Goal: Information Seeking & Learning: Learn about a topic

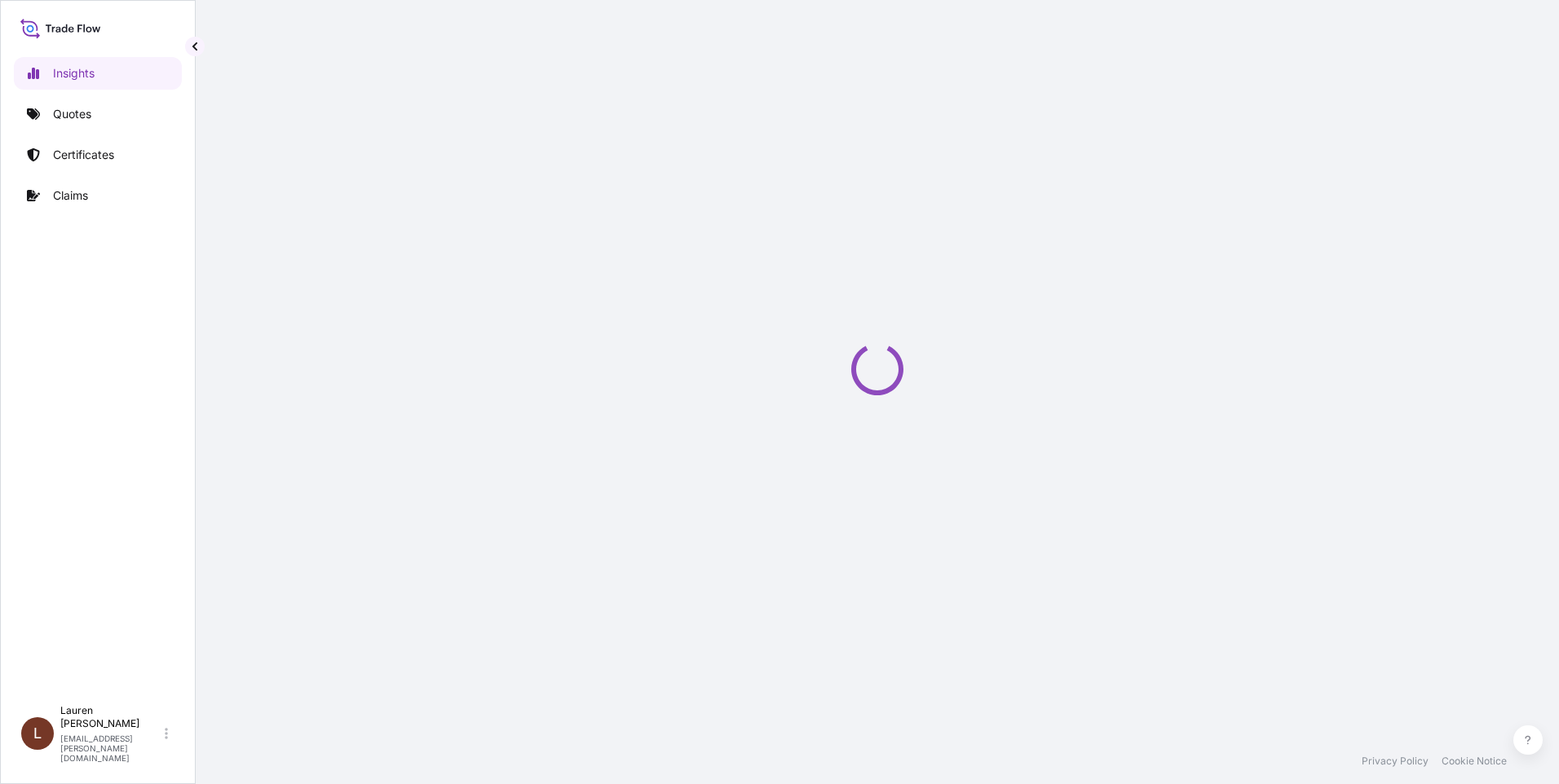
select select "2025"
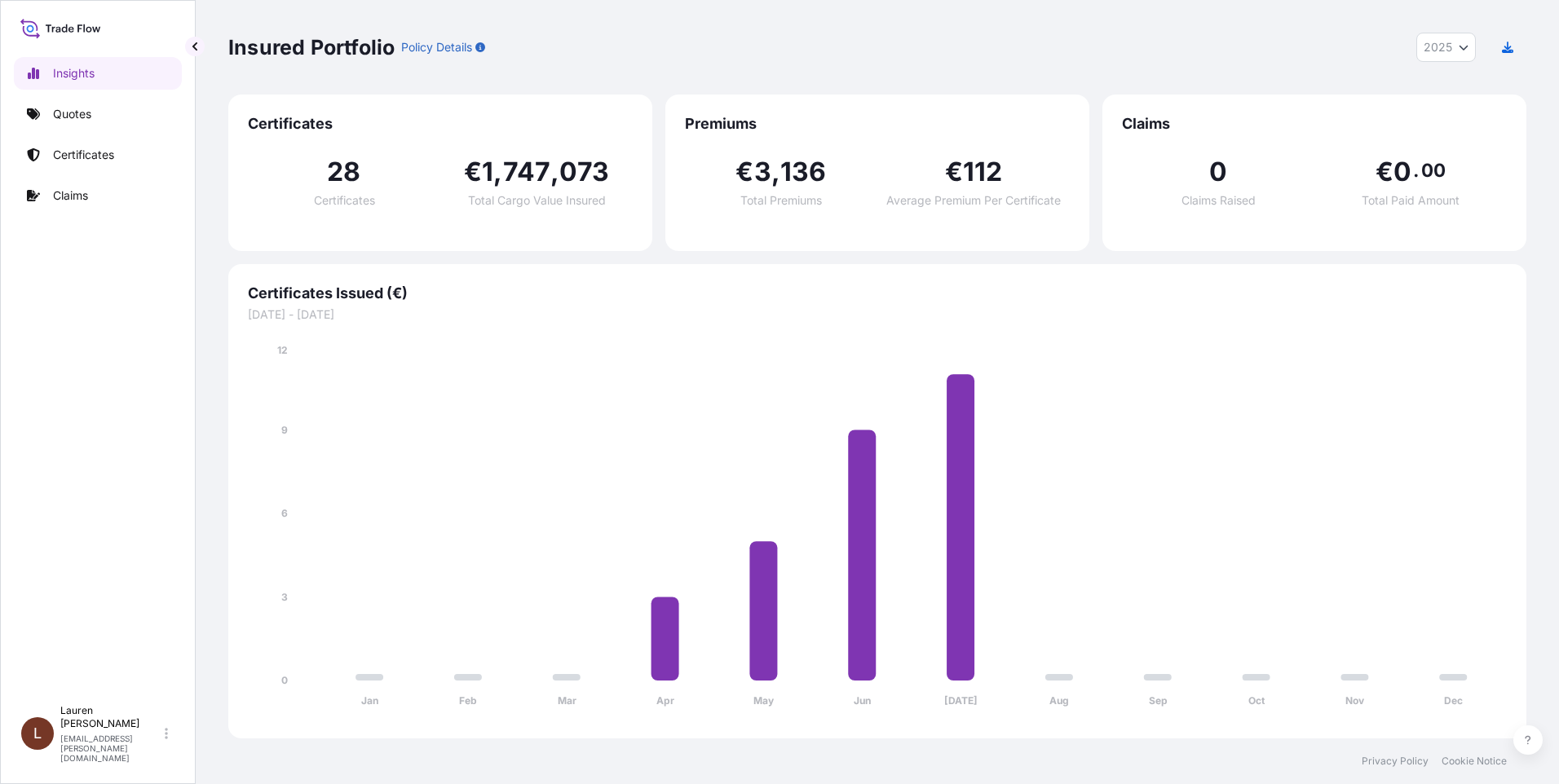
click at [70, 469] on div "Insights Quotes Certificates Claims" at bounding box center [98, 369] width 168 height 654
